Goal: Task Accomplishment & Management: Complete application form

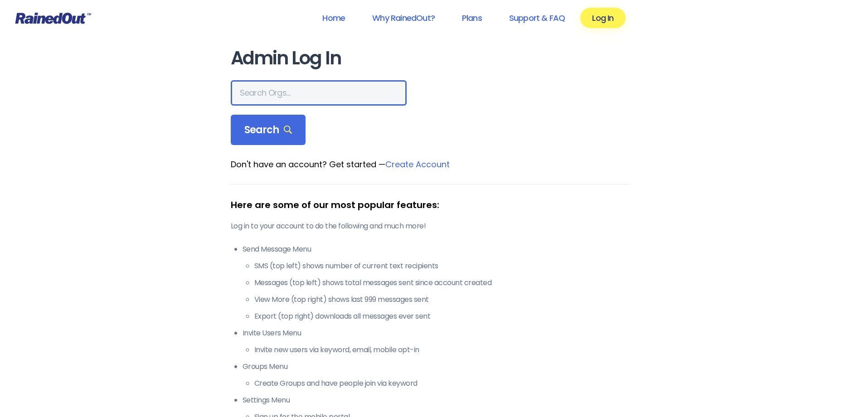
click at [252, 94] on input "text" at bounding box center [319, 92] width 176 height 25
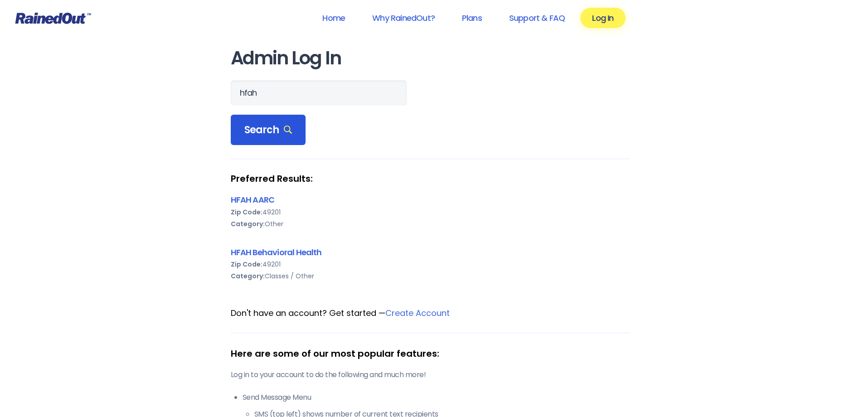
click at [265, 129] on span "Search" at bounding box center [268, 130] width 48 height 13
click at [262, 135] on span "Search" at bounding box center [268, 130] width 48 height 13
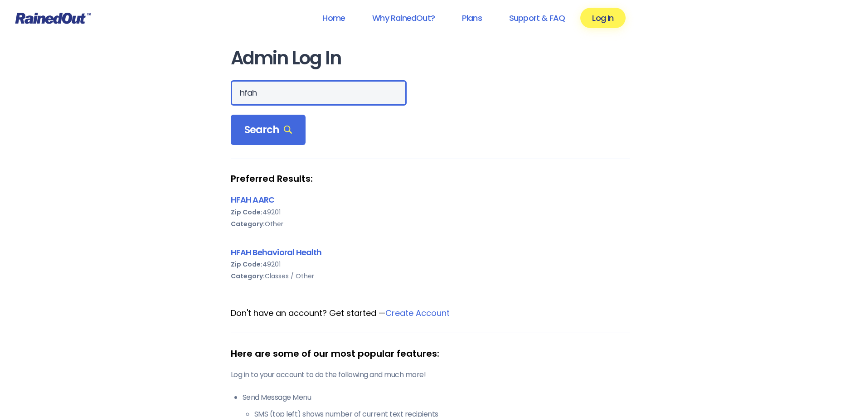
drag, startPoint x: 262, startPoint y: 135, endPoint x: 249, endPoint y: 94, distance: 42.7
click at [249, 94] on input "hfah" at bounding box center [319, 92] width 176 height 25
drag, startPoint x: 248, startPoint y: 92, endPoint x: 239, endPoint y: 93, distance: 8.2
click at [239, 93] on input "hfah" at bounding box center [319, 92] width 176 height 25
type input "HFAH"
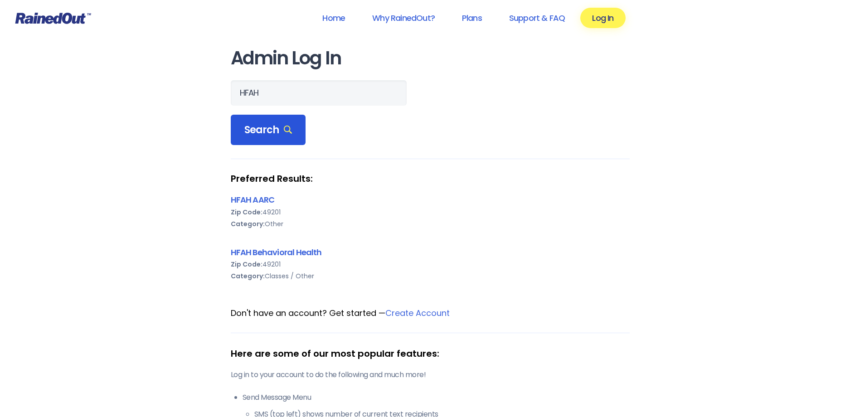
click at [250, 127] on span "Search" at bounding box center [268, 130] width 48 height 13
click at [523, 204] on div "HFAH AARC" at bounding box center [430, 200] width 399 height 12
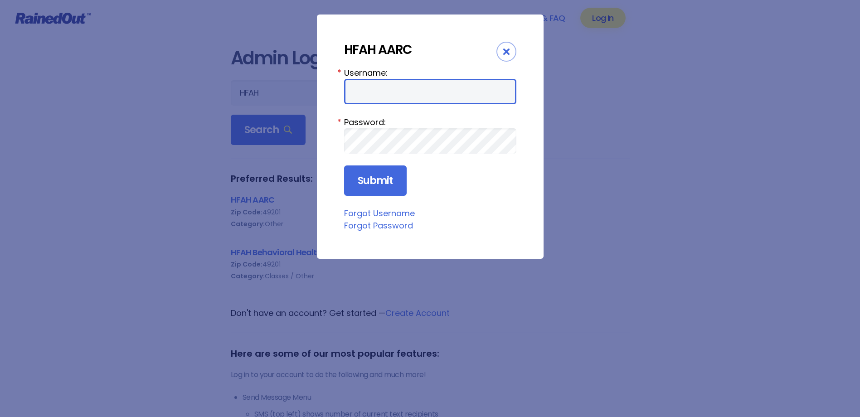
type input "ChargeNurse"
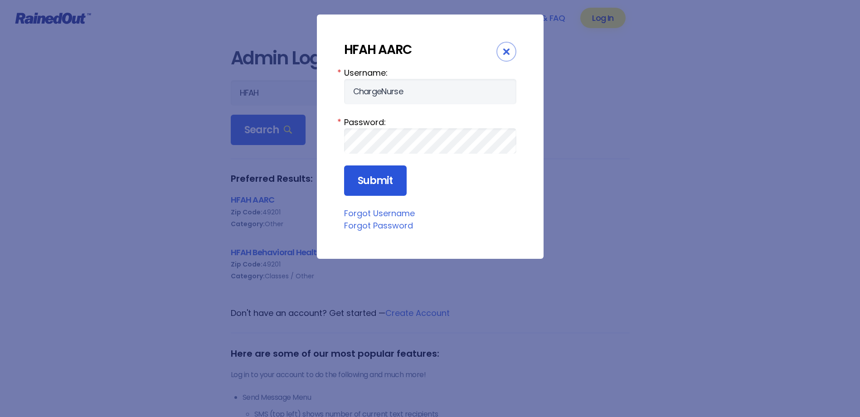
click at [380, 175] on input "Submit" at bounding box center [375, 180] width 63 height 31
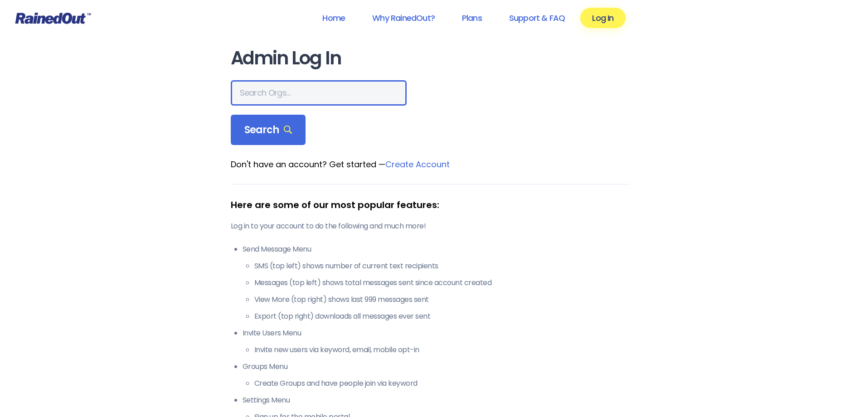
click at [257, 92] on input "text" at bounding box center [319, 92] width 176 height 25
type input "HFAH"
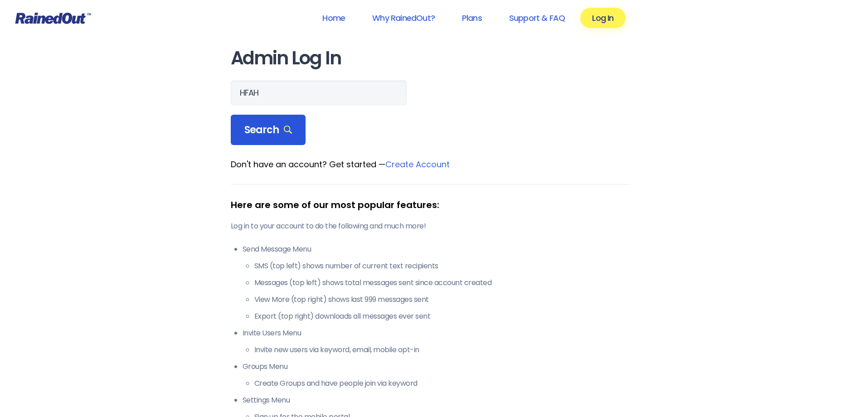
click at [264, 126] on span "Search" at bounding box center [268, 130] width 48 height 13
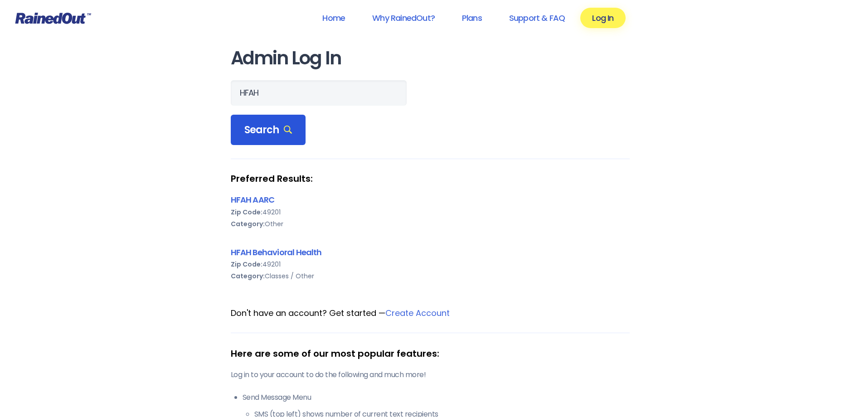
drag, startPoint x: 264, startPoint y: 126, endPoint x: 250, endPoint y: 131, distance: 14.6
click at [250, 131] on span "Search" at bounding box center [268, 130] width 48 height 13
click at [267, 130] on span "Search" at bounding box center [268, 130] width 48 height 13
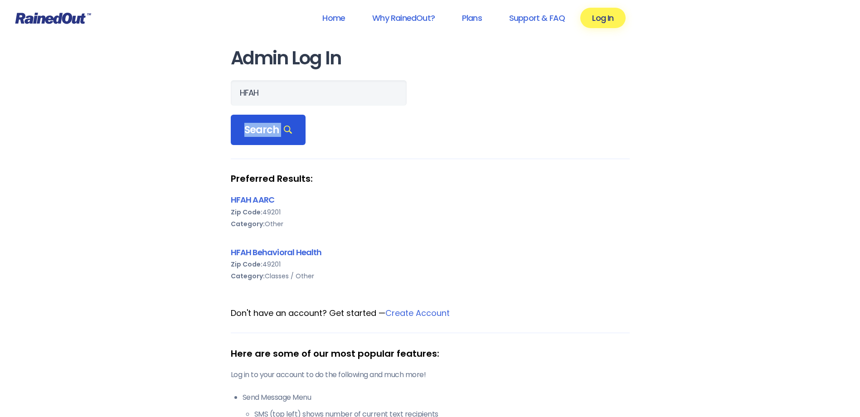
click at [267, 130] on span "Search" at bounding box center [268, 130] width 48 height 13
click at [284, 129] on icon at bounding box center [288, 130] width 9 height 9
click at [291, 253] on link "HFAH Behavioral Health" at bounding box center [276, 252] width 91 height 11
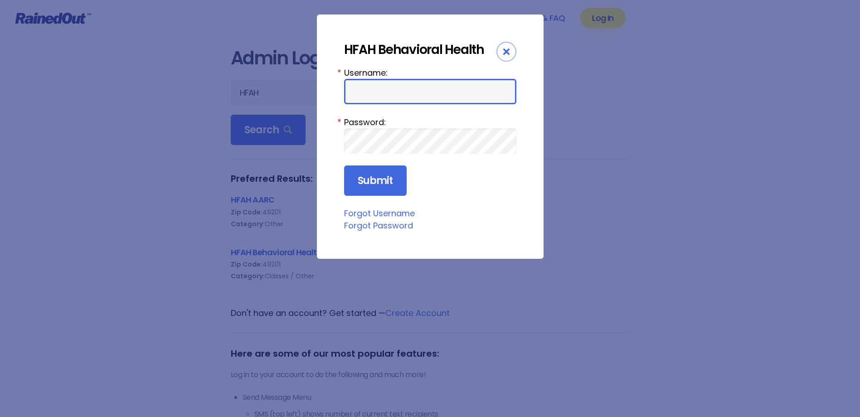
type input "ChargeNurse"
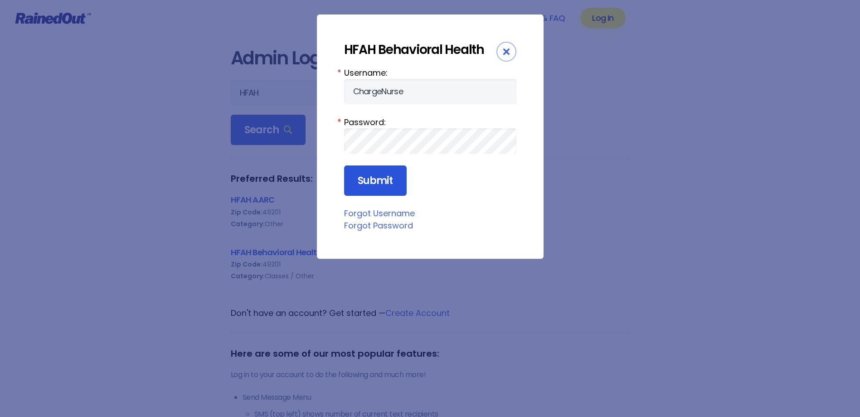
click at [379, 182] on input "Submit" at bounding box center [375, 180] width 63 height 31
